Goal: Task Accomplishment & Management: Complete application form

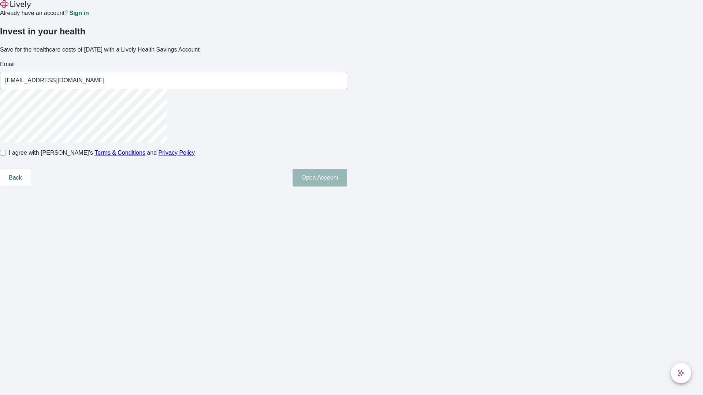
click at [6, 156] on input "I agree with Lively’s Terms & Conditions and Privacy Policy" at bounding box center [3, 153] width 6 height 6
checkbox input "true"
click at [347, 187] on button "Open Account" at bounding box center [319, 178] width 55 height 18
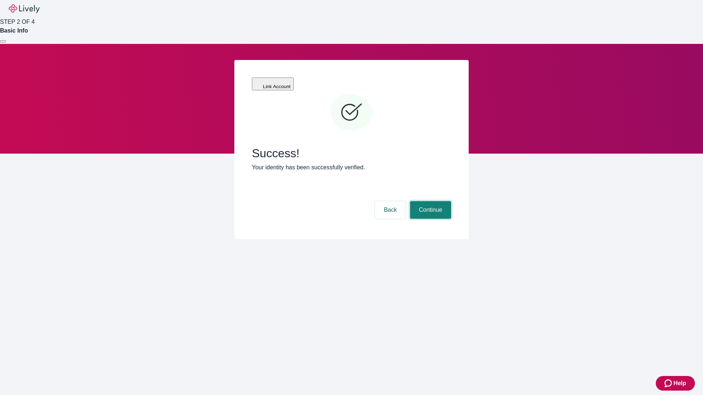
click at [429, 201] on button "Continue" at bounding box center [430, 210] width 41 height 18
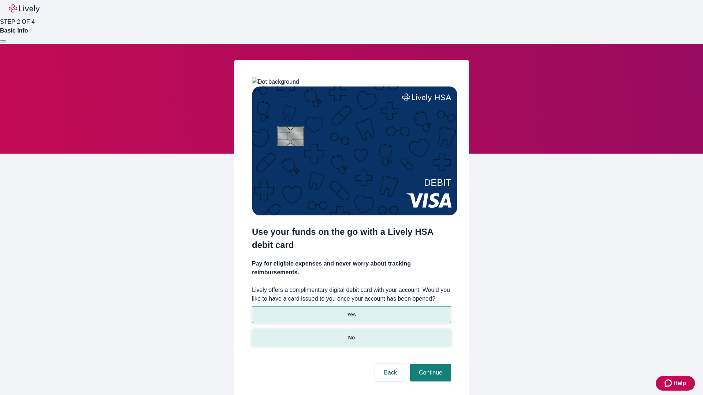
click at [351, 334] on p "No" at bounding box center [351, 338] width 7 height 8
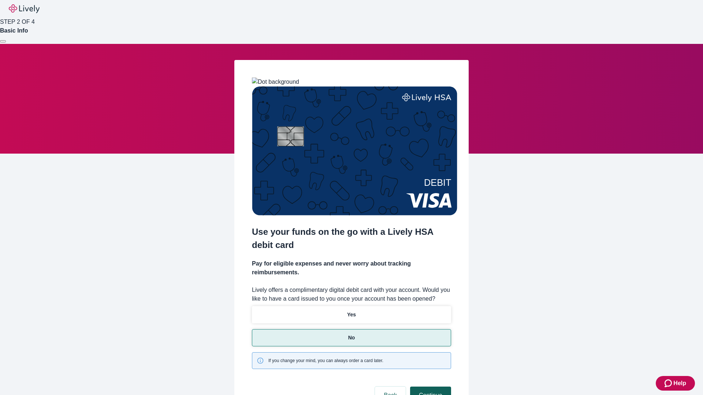
click at [429, 387] on button "Continue" at bounding box center [430, 396] width 41 height 18
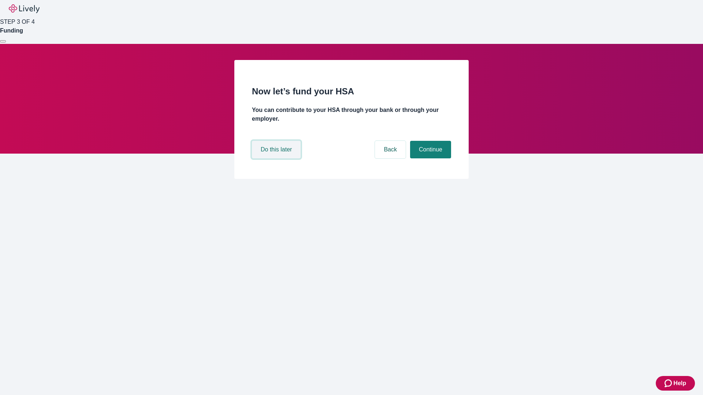
click at [277, 159] on button "Do this later" at bounding box center [276, 150] width 49 height 18
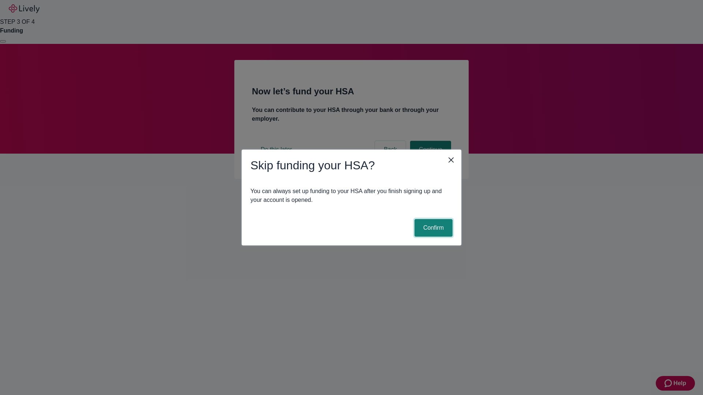
click at [432, 228] on button "Confirm" at bounding box center [433, 228] width 38 height 18
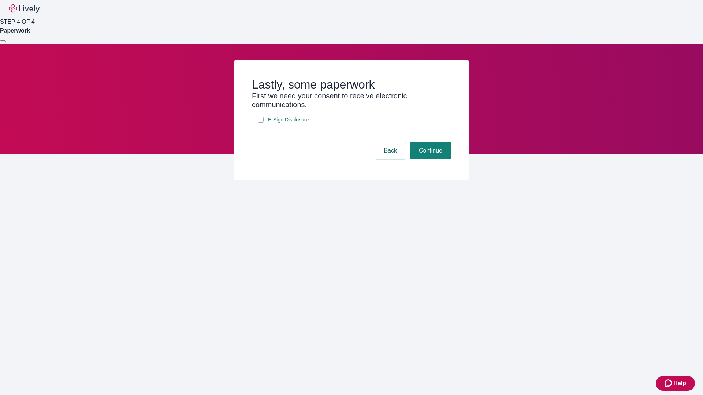
click at [3, 41] on div at bounding box center [3, 41] width 0 height 0
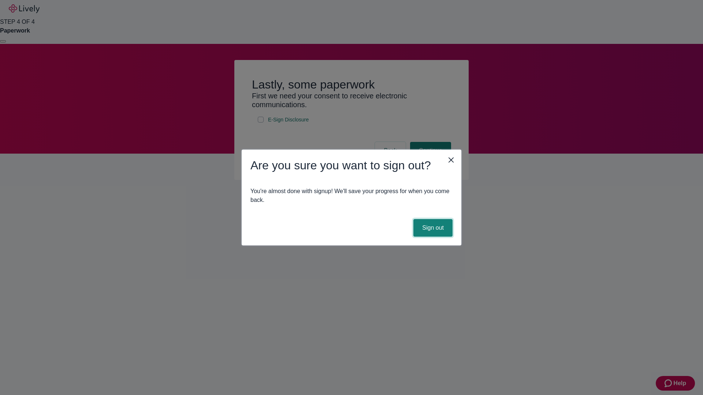
click at [432, 228] on button "Sign out" at bounding box center [432, 228] width 39 height 18
